Goal: Navigation & Orientation: Go to known website

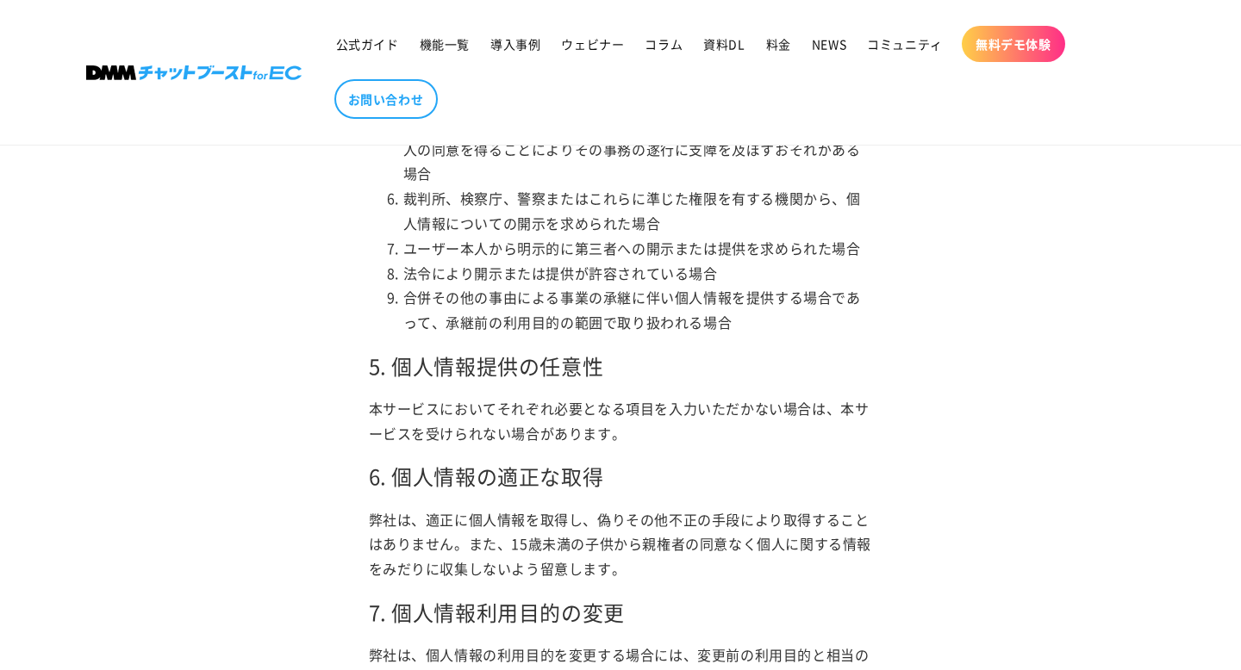
scroll to position [1938, 0]
